Goal: Task Accomplishment & Management: Manage account settings

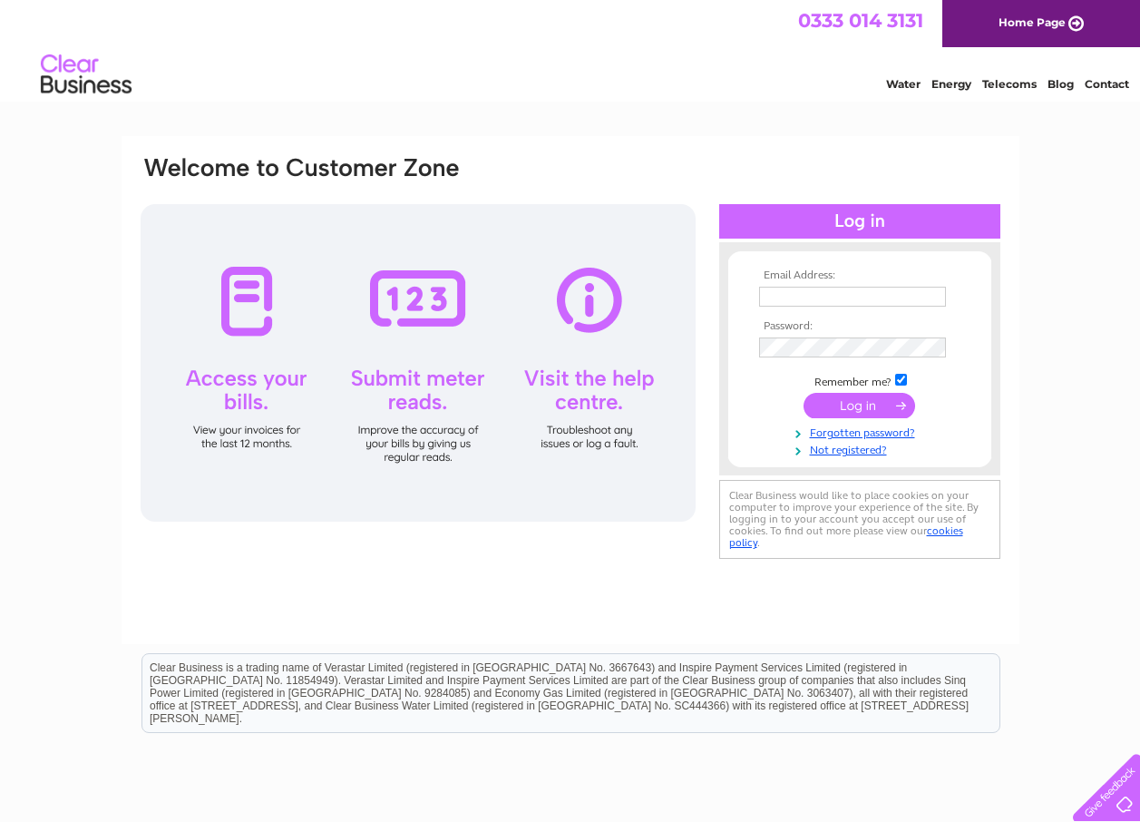
type input "[EMAIL_ADDRESS][DOMAIN_NAME]"
click at [861, 408] on input "submit" at bounding box center [860, 405] width 112 height 25
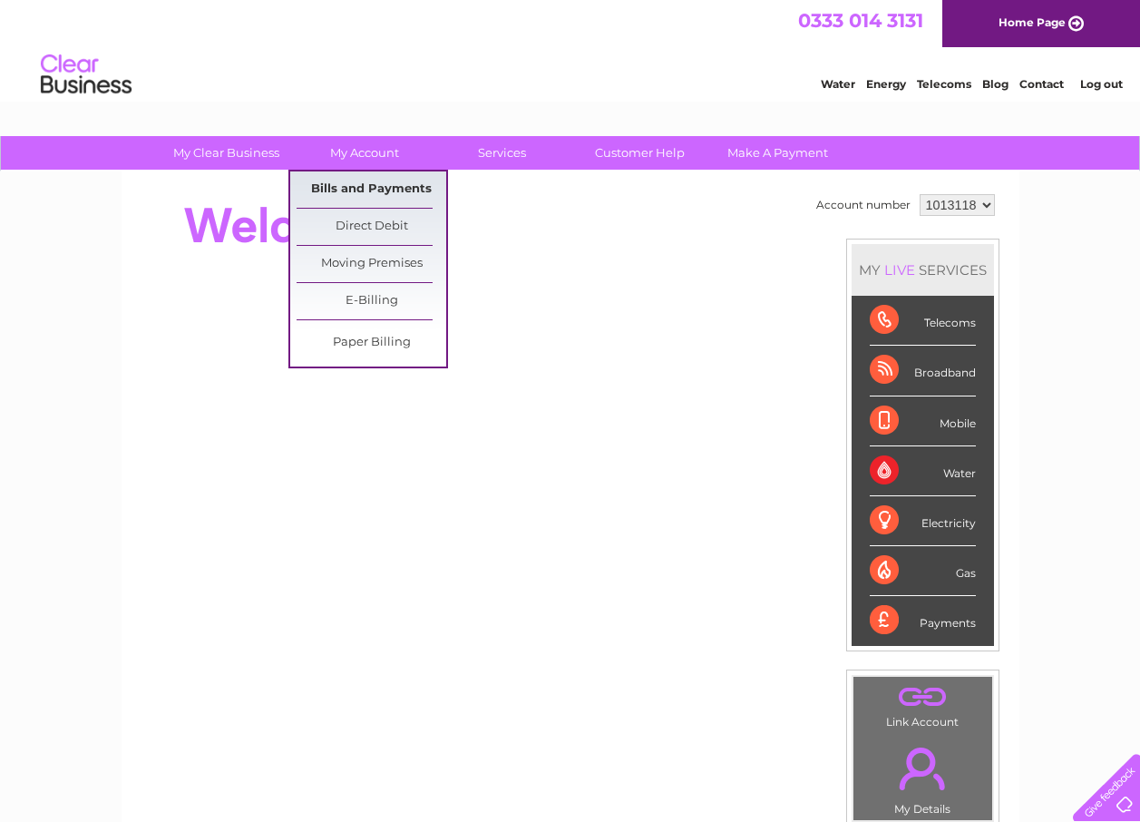
click at [347, 186] on link "Bills and Payments" at bounding box center [372, 189] width 150 height 36
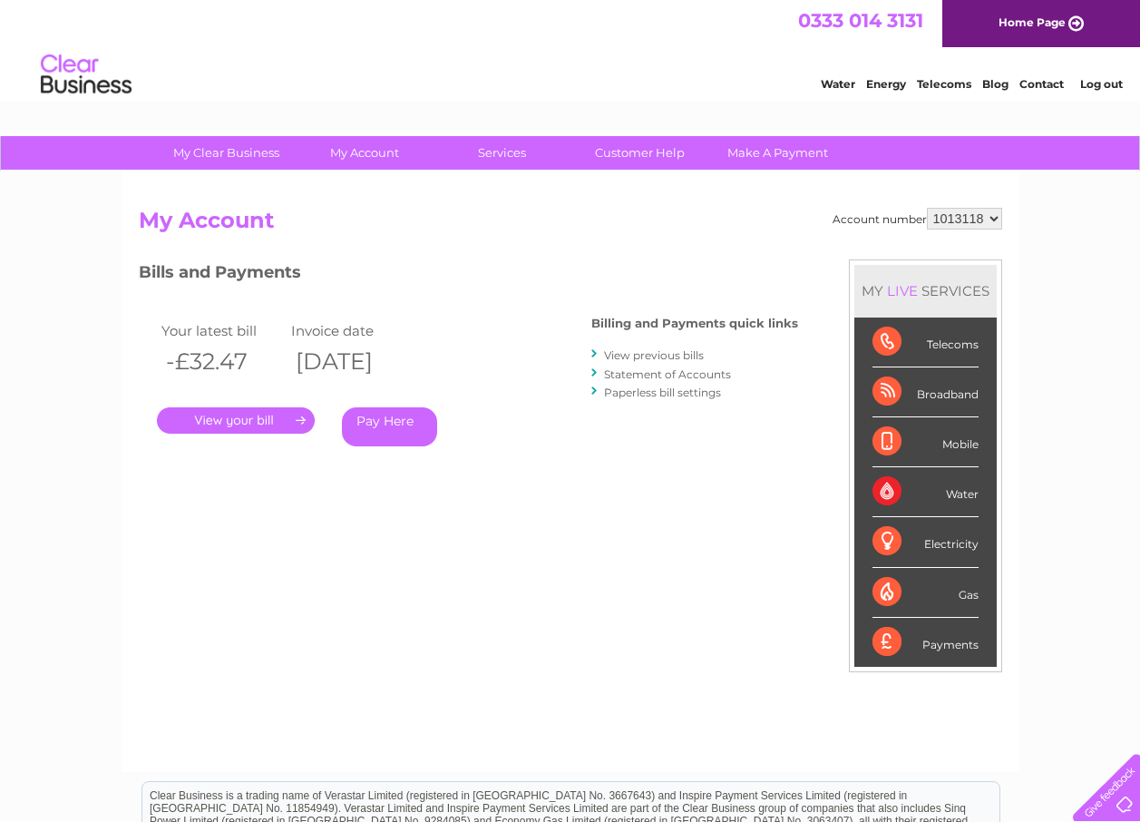
click at [298, 415] on link "." at bounding box center [236, 420] width 158 height 26
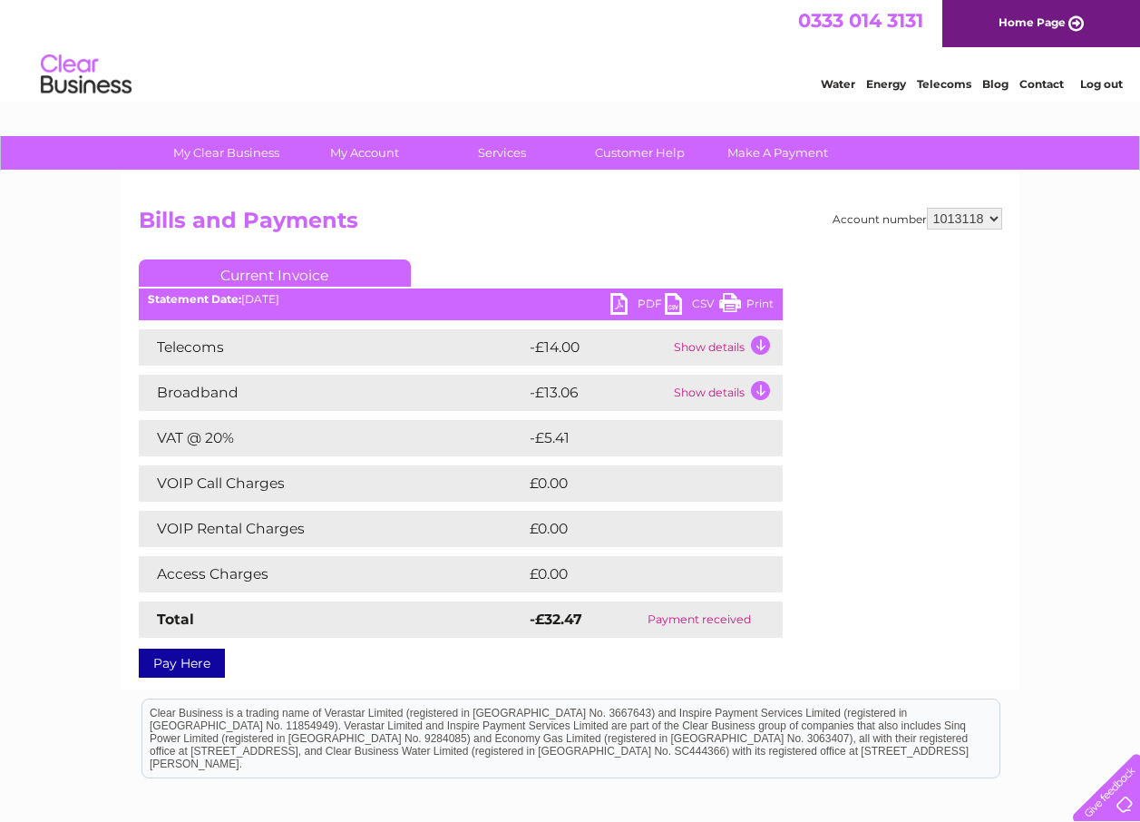
click at [644, 298] on link "PDF" at bounding box center [637, 306] width 54 height 26
click at [1089, 82] on link "Log out" at bounding box center [1101, 84] width 43 height 14
